Goal: Check status

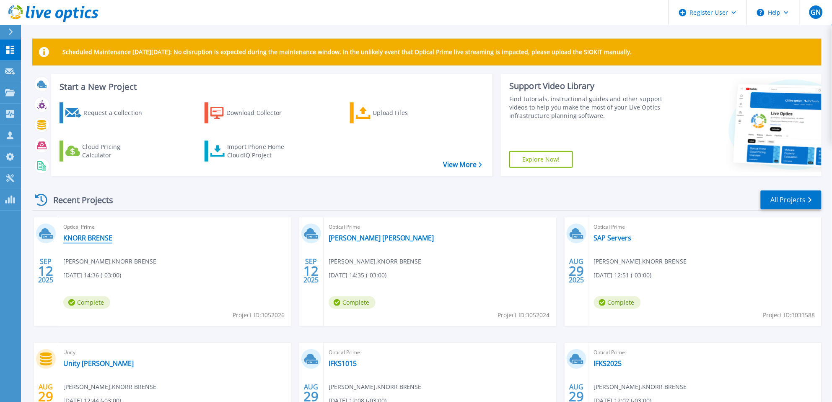
click at [106, 236] on link "KNORR BRENSE" at bounding box center [87, 238] width 49 height 8
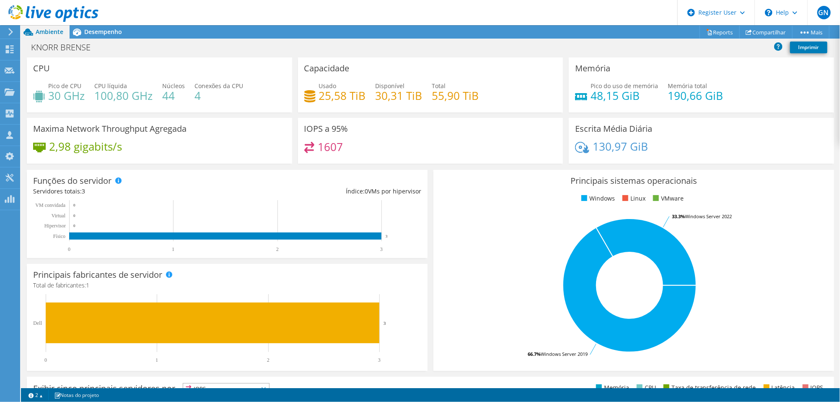
click at [88, 23] on link at bounding box center [53, 20] width 90 height 7
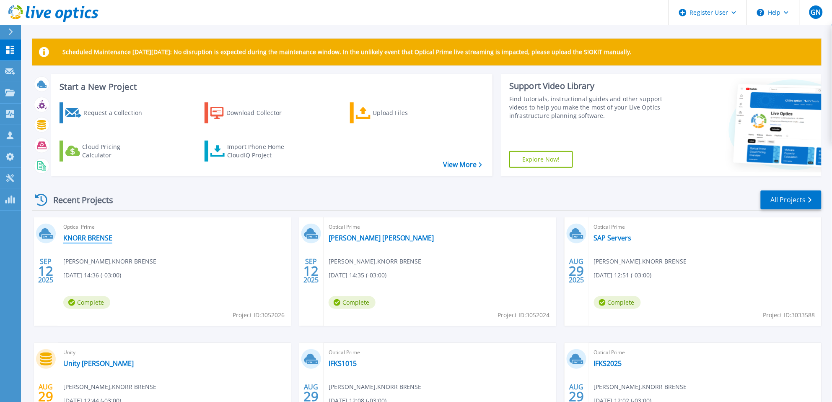
click at [95, 237] on link "KNORR BRENSE" at bounding box center [87, 238] width 49 height 8
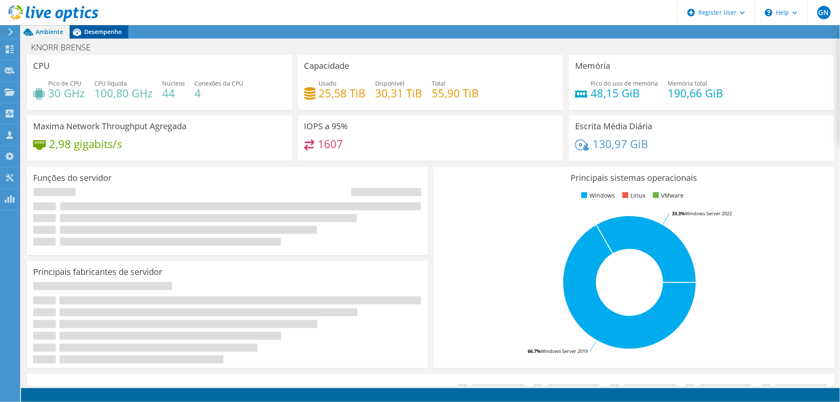
click at [94, 29] on span "Desempenho" at bounding box center [103, 32] width 38 height 8
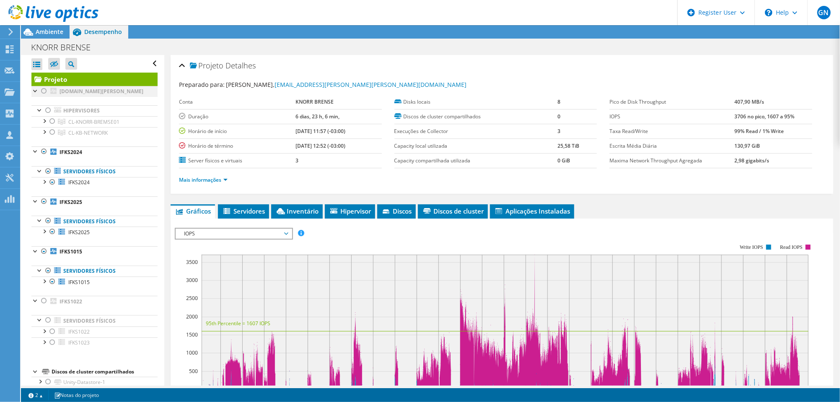
click at [45, 90] on div at bounding box center [44, 91] width 8 height 10
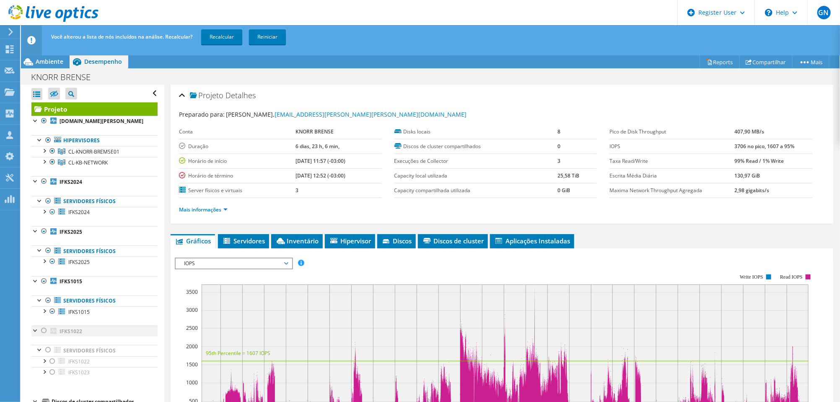
click at [42, 335] on div at bounding box center [44, 330] width 8 height 10
click at [230, 36] on link "Recalcular" at bounding box center [221, 36] width 41 height 15
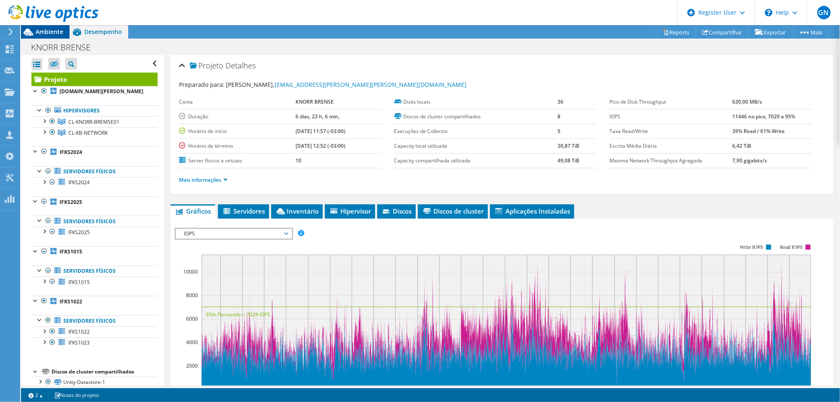
click at [60, 37] on div "Ambiente" at bounding box center [45, 31] width 49 height 13
